Goal: Task Accomplishment & Management: Use online tool/utility

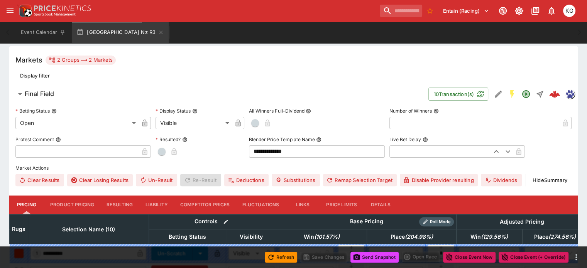
scroll to position [193, 0]
click at [396, 195] on button "Details" at bounding box center [380, 204] width 35 height 19
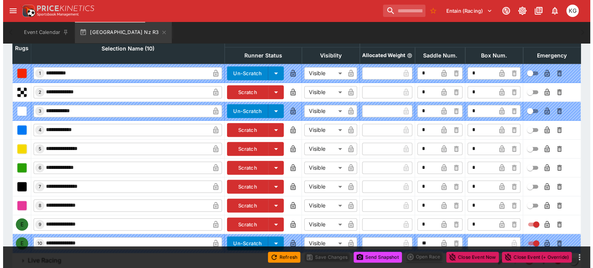
scroll to position [382, 0]
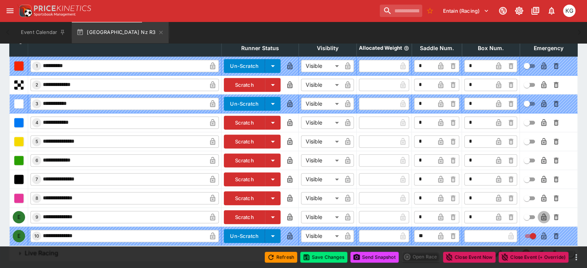
click at [542, 217] on icon "button" at bounding box center [544, 218] width 4 height 3
click at [497, 217] on icon "button" at bounding box center [499, 218] width 4 height 3
click at [322, 259] on button "Save Changes" at bounding box center [323, 257] width 47 height 11
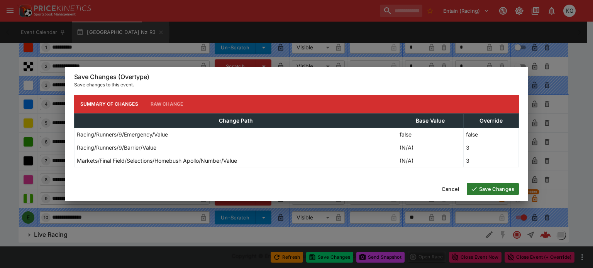
click at [501, 191] on button "Save Changes" at bounding box center [493, 189] width 52 height 12
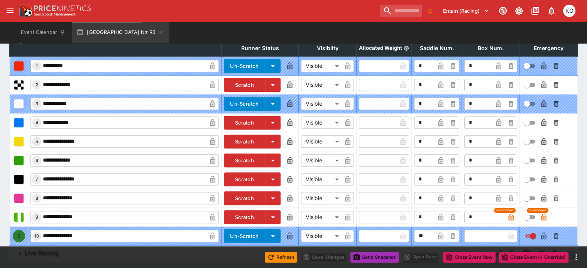
click at [374, 259] on button "Send Snapshot" at bounding box center [375, 257] width 48 height 11
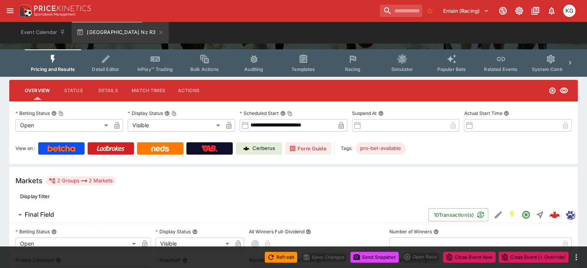
scroll to position [0, 0]
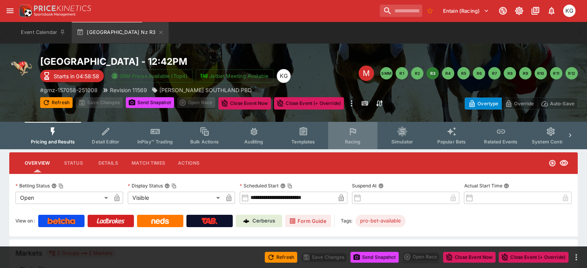
click at [354, 142] on span "Racing" at bounding box center [353, 142] width 16 height 6
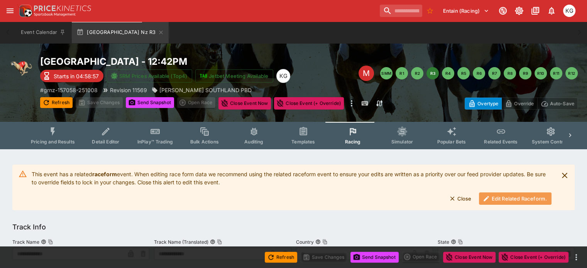
click at [510, 196] on button "Edit Related Raceform." at bounding box center [515, 199] width 73 height 12
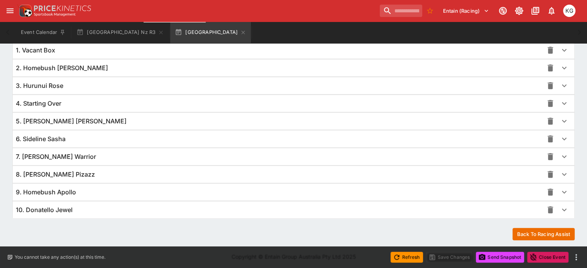
scroll to position [564, 0]
click at [562, 191] on icon "button" at bounding box center [564, 192] width 5 height 3
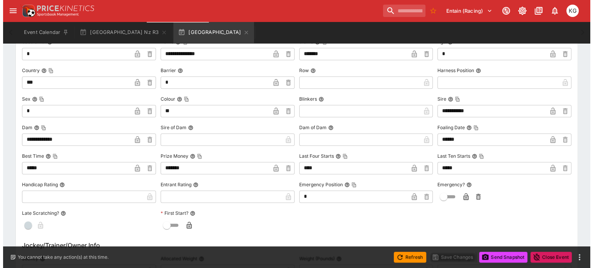
scroll to position [757, 0]
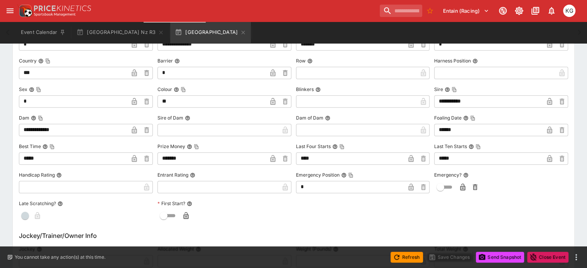
click at [461, 186] on icon "button" at bounding box center [463, 187] width 5 height 7
click at [449, 256] on button "Save Changes" at bounding box center [449, 257] width 47 height 11
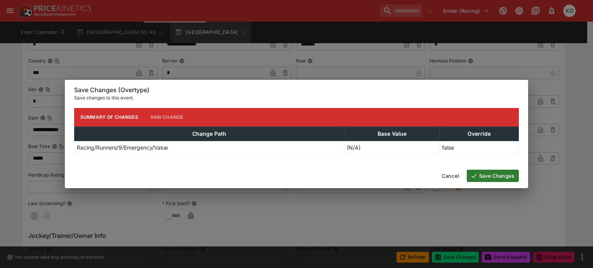
click at [498, 174] on button "Save Changes" at bounding box center [493, 176] width 52 height 12
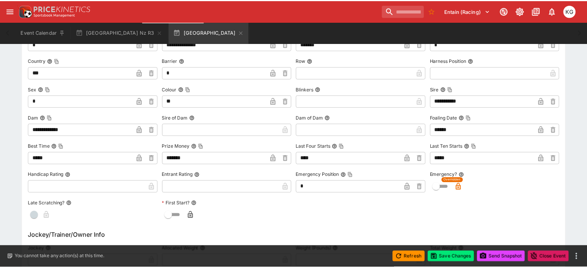
scroll to position [0, 0]
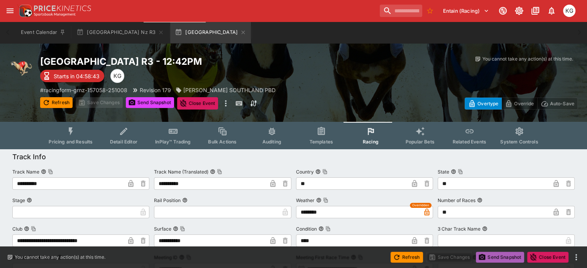
click at [497, 256] on button "Send Snapshot" at bounding box center [500, 257] width 48 height 11
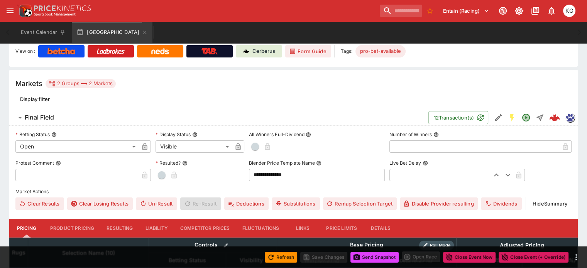
scroll to position [232, 0]
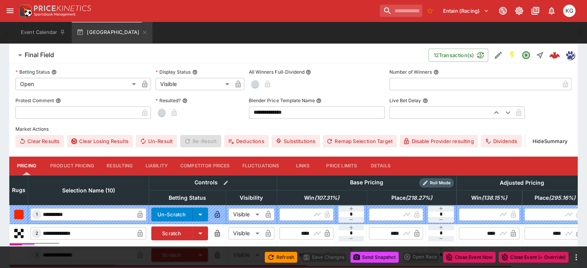
click at [394, 157] on button "Details" at bounding box center [380, 166] width 35 height 19
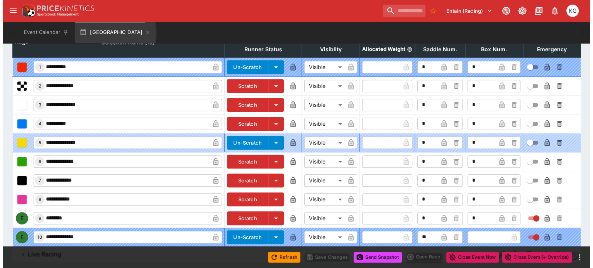
scroll to position [382, 0]
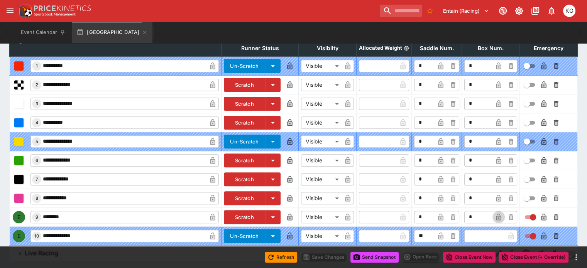
click at [495, 213] on icon "button" at bounding box center [499, 217] width 8 height 8
click at [541, 214] on icon "button" at bounding box center [543, 217] width 5 height 7
click at [328, 256] on button "Save Changes" at bounding box center [323, 257] width 47 height 11
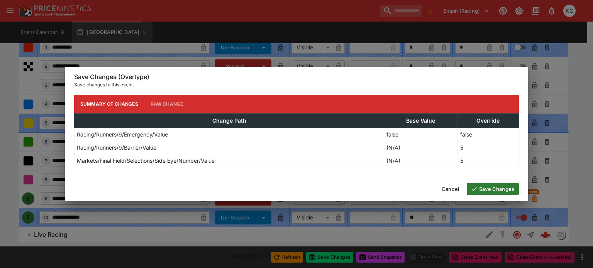
click at [493, 190] on button "Save Changes" at bounding box center [493, 189] width 52 height 12
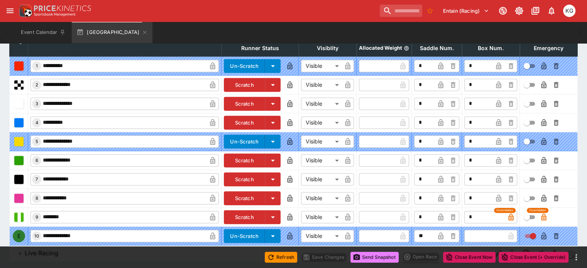
click at [371, 254] on button "Send Snapshot" at bounding box center [375, 257] width 48 height 11
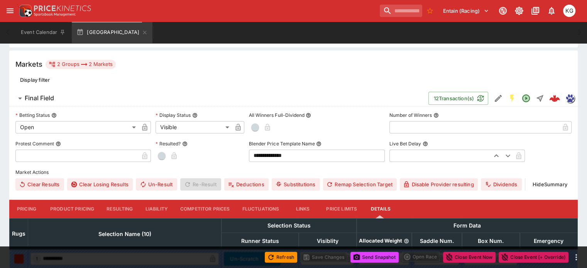
scroll to position [0, 0]
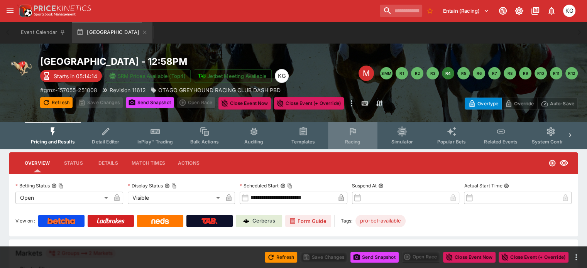
click at [356, 140] on span "Racing" at bounding box center [353, 142] width 16 height 6
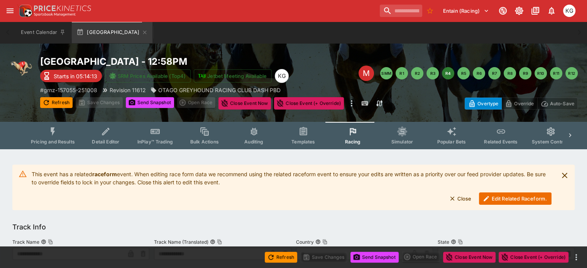
click at [513, 200] on button "Edit Related Raceform." at bounding box center [515, 199] width 73 height 12
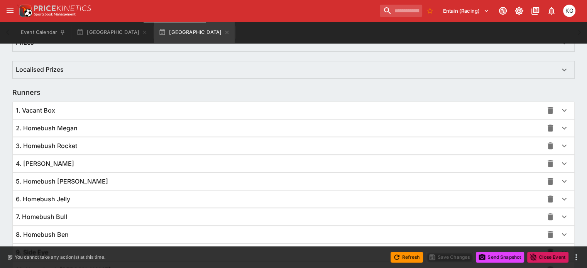
scroll to position [540, 0]
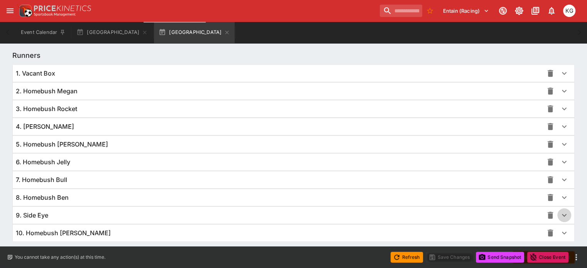
click at [560, 215] on icon "button" at bounding box center [564, 215] width 9 height 9
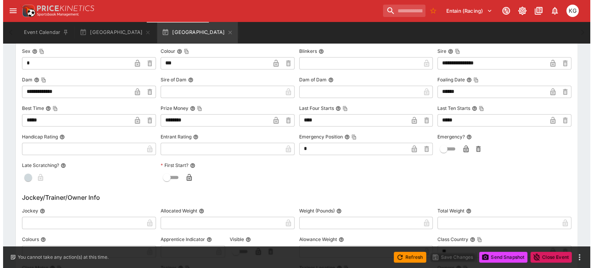
scroll to position [811, 0]
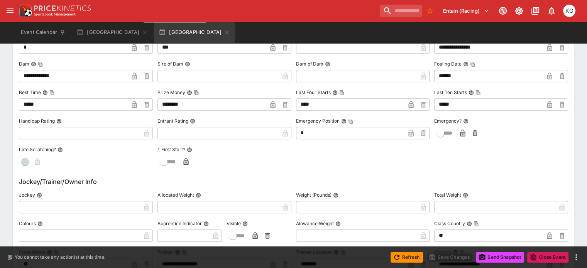
click at [461, 131] on icon "button" at bounding box center [463, 133] width 5 height 7
click at [449, 256] on button "Save Changes" at bounding box center [449, 257] width 47 height 11
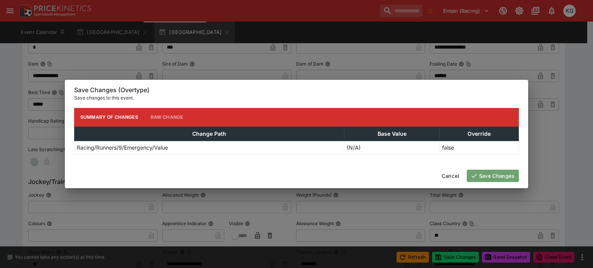
click at [498, 173] on button "Save Changes" at bounding box center [493, 176] width 52 height 12
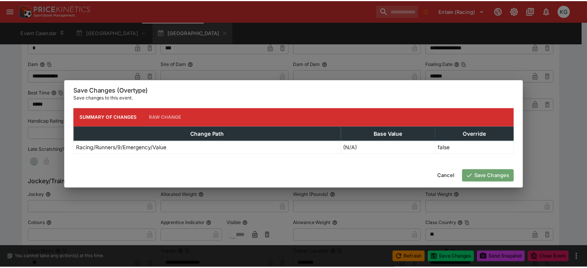
scroll to position [0, 0]
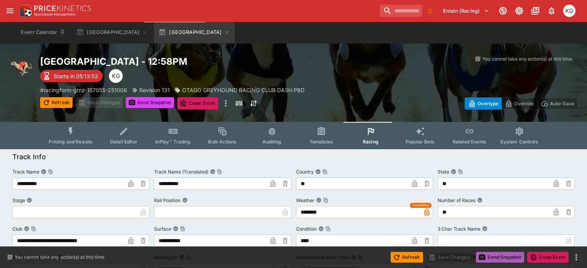
click at [504, 256] on button "Send Snapshot" at bounding box center [500, 257] width 48 height 11
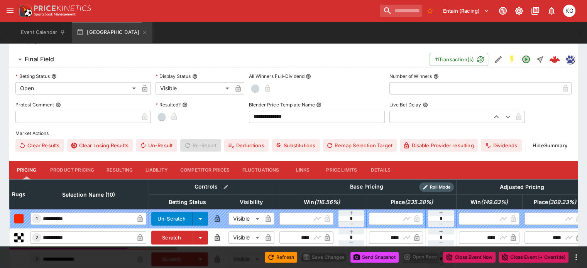
scroll to position [232, 0]
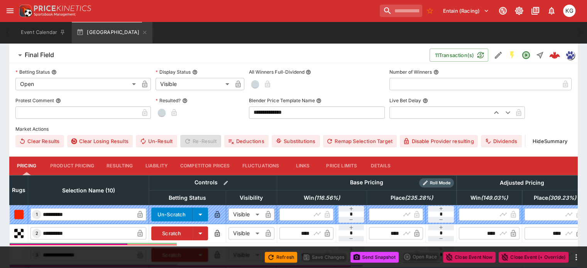
click at [395, 157] on button "Details" at bounding box center [380, 166] width 35 height 19
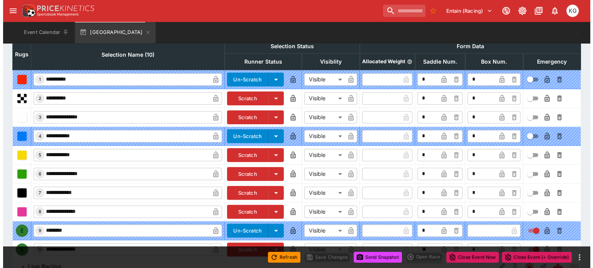
scroll to position [381, 0]
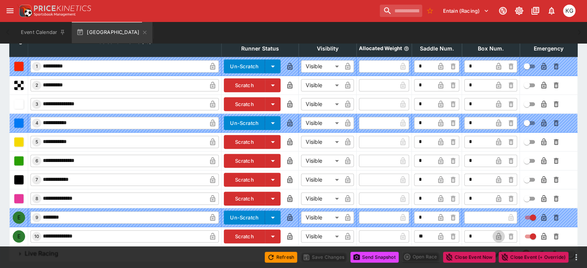
click at [496, 233] on icon "button" at bounding box center [498, 236] width 5 height 7
click at [542, 236] on icon "button" at bounding box center [544, 237] width 4 height 3
click at [320, 255] on button "Save Changes" at bounding box center [323, 257] width 47 height 11
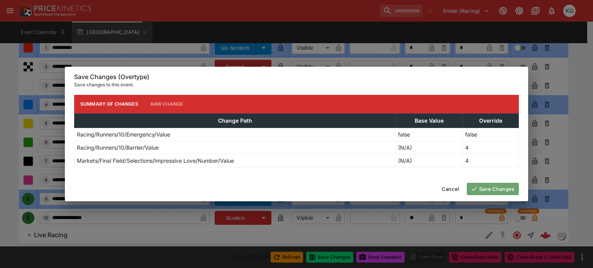
click at [497, 189] on button "Save Changes" at bounding box center [493, 189] width 52 height 12
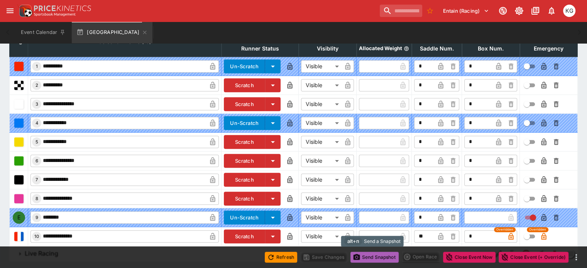
click at [379, 260] on button "Send Snapshot" at bounding box center [375, 257] width 48 height 11
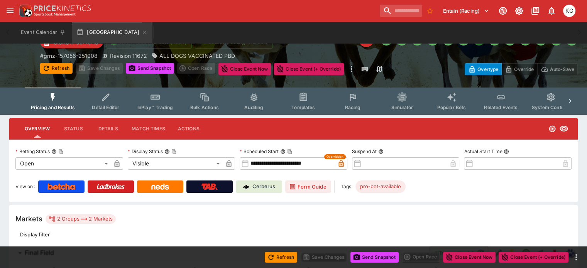
scroll to position [0, 0]
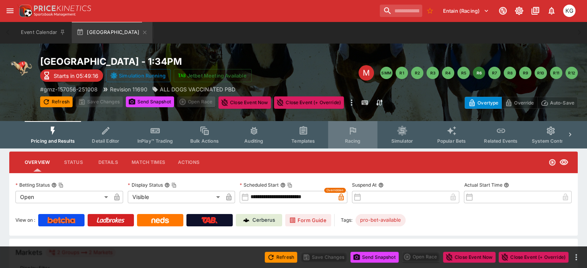
click at [358, 142] on span "Racing" at bounding box center [353, 141] width 16 height 6
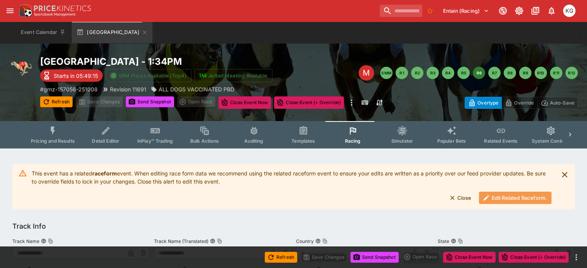
click at [505, 200] on button "Edit Related Raceform." at bounding box center [515, 198] width 73 height 12
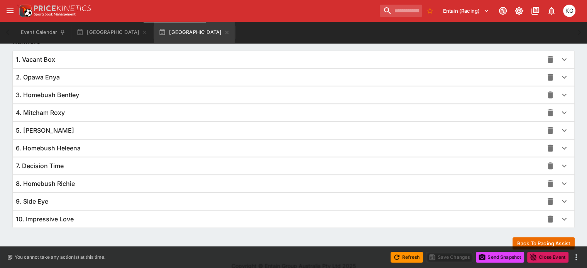
scroll to position [562, 0]
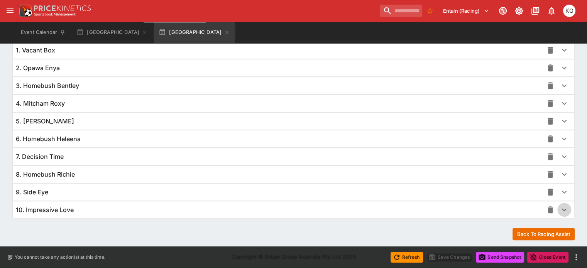
click at [560, 208] on icon "button" at bounding box center [564, 209] width 9 height 9
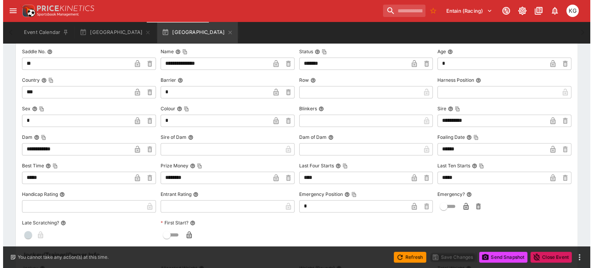
scroll to position [757, 0]
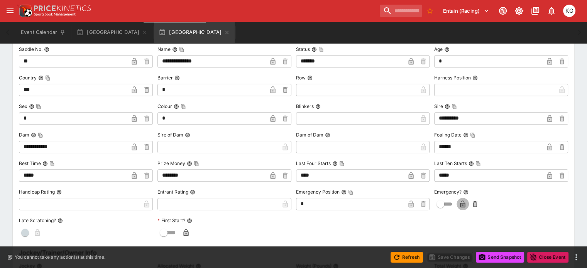
click at [461, 203] on icon "button" at bounding box center [463, 204] width 4 height 3
click at [454, 258] on button "Save Changes" at bounding box center [449, 257] width 47 height 11
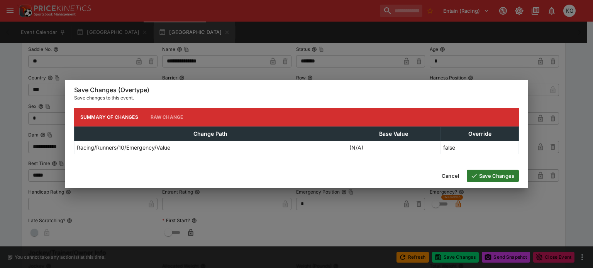
click at [498, 171] on button "Save Changes" at bounding box center [493, 176] width 52 height 12
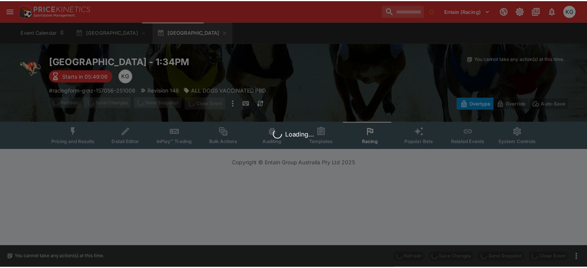
scroll to position [0, 0]
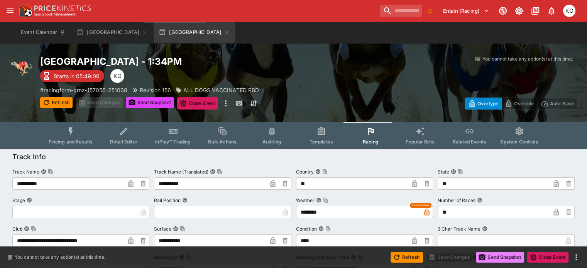
click at [501, 257] on button "Send Snapshot" at bounding box center [500, 257] width 48 height 11
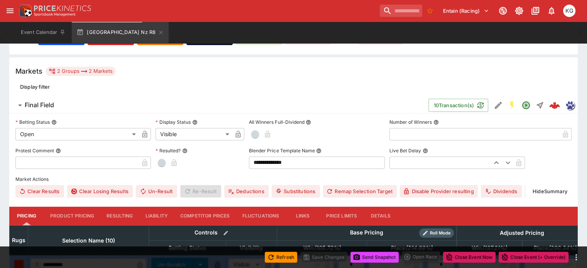
scroll to position [193, 0]
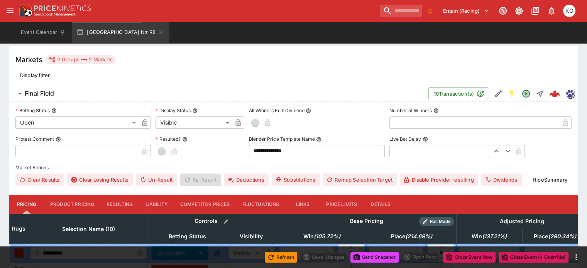
click at [386, 195] on button "Details" at bounding box center [380, 204] width 35 height 19
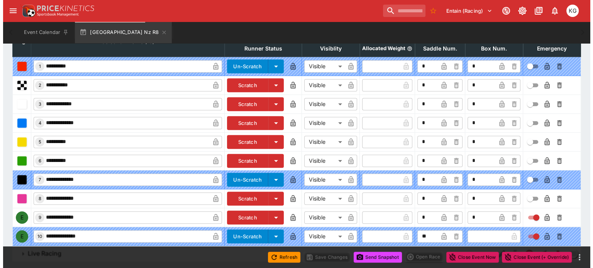
scroll to position [381, 0]
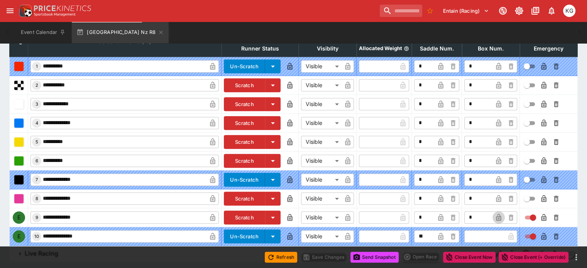
click at [497, 217] on icon "button" at bounding box center [499, 218] width 4 height 3
click at [542, 217] on icon "button" at bounding box center [544, 218] width 4 height 3
click at [333, 258] on button "Save Changes" at bounding box center [323, 257] width 47 height 11
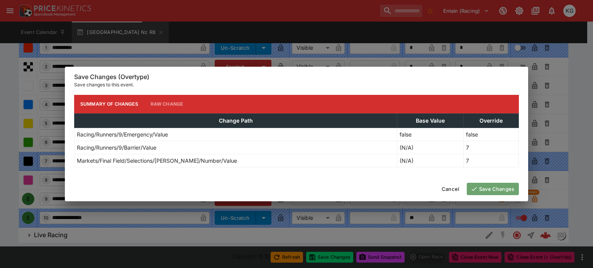
click at [486, 190] on button "Save Changes" at bounding box center [493, 189] width 52 height 12
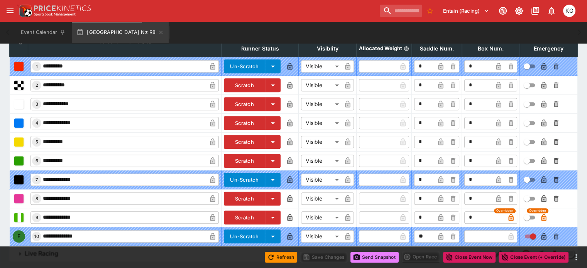
click at [372, 255] on button "Send Snapshot" at bounding box center [375, 257] width 48 height 11
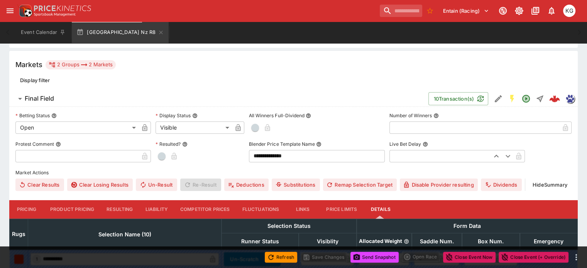
scroll to position [0, 0]
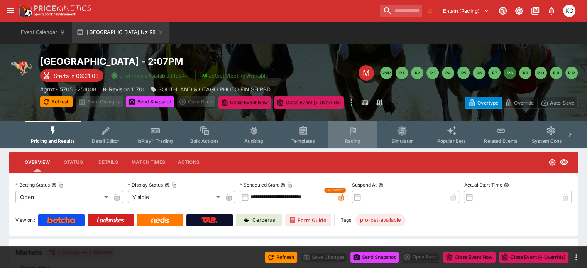
click at [351, 137] on button "Racing" at bounding box center [352, 134] width 49 height 27
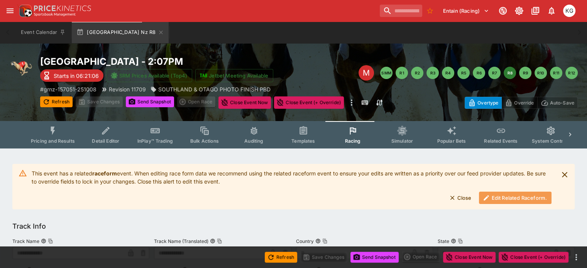
click at [497, 196] on button "Edit Related Raceform." at bounding box center [515, 198] width 73 height 12
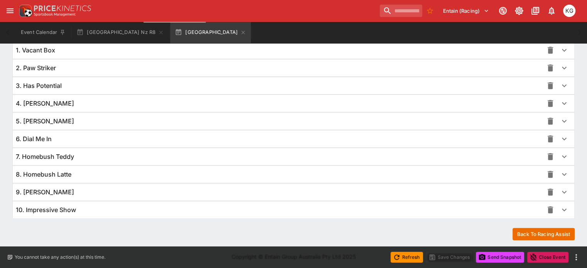
scroll to position [564, 0]
click at [560, 188] on icon "button" at bounding box center [564, 192] width 9 height 9
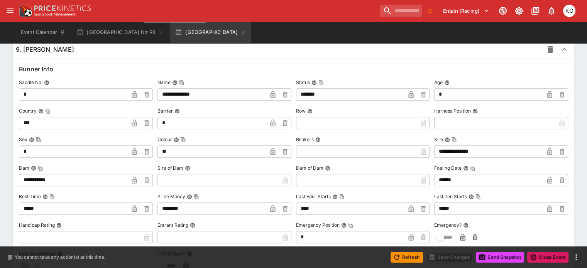
scroll to position [718, 0]
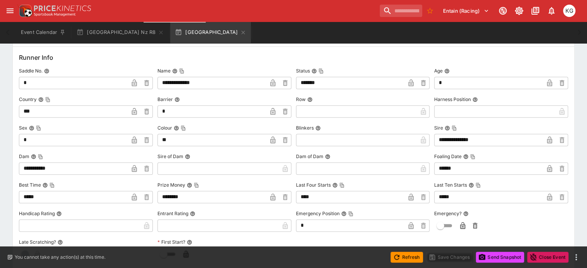
click at [460, 222] on icon "button" at bounding box center [463, 226] width 8 height 8
click at [456, 259] on button "Save Changes" at bounding box center [449, 257] width 47 height 11
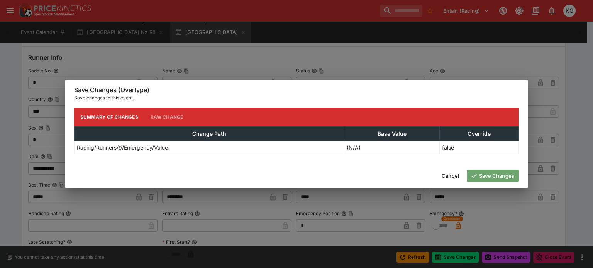
click at [495, 173] on button "Save Changes" at bounding box center [493, 176] width 52 height 12
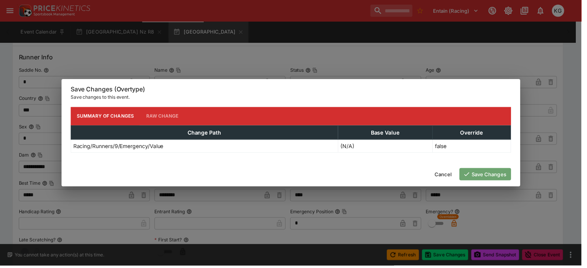
scroll to position [0, 0]
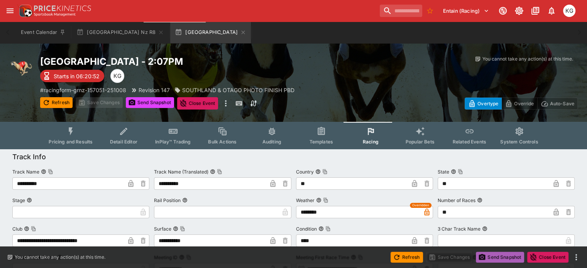
click at [504, 254] on button "Send Snapshot" at bounding box center [500, 257] width 48 height 11
